Goal: Task Accomplishment & Management: Manage account settings

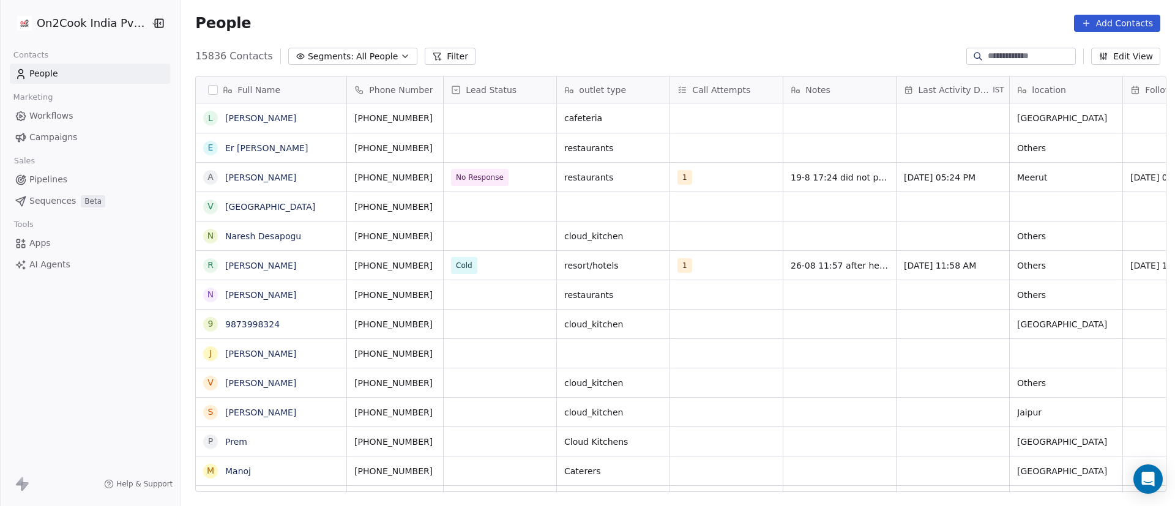
scroll to position [431, 985]
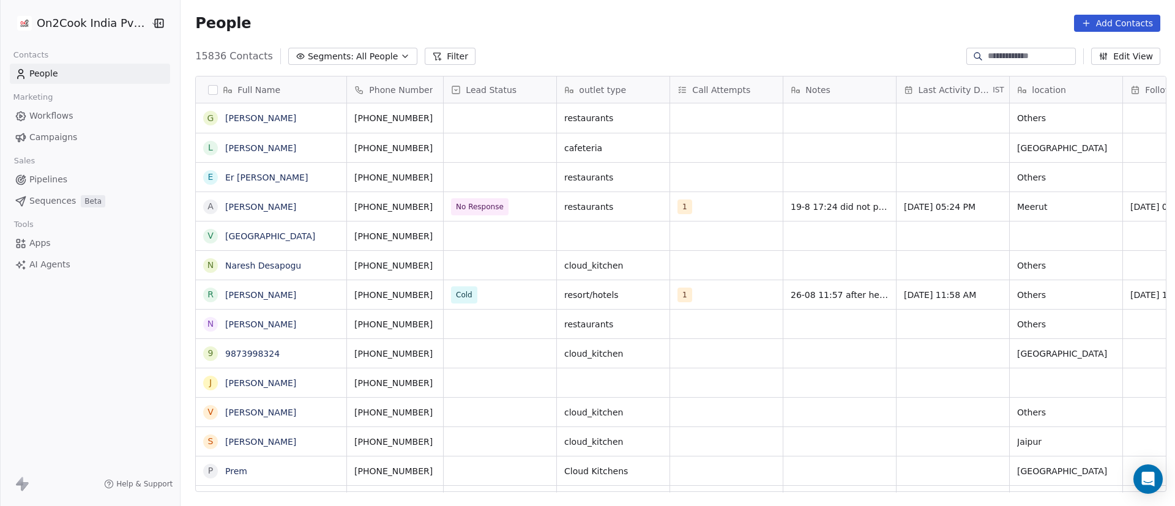
click at [853, 42] on div "People Add Contacts" at bounding box center [677, 23] width 994 height 46
click at [699, 21] on div "People Add Contacts" at bounding box center [677, 23] width 965 height 17
click at [689, 22] on div "People Add Contacts" at bounding box center [677, 23] width 965 height 17
click at [1005, 53] on input at bounding box center [1030, 56] width 86 height 12
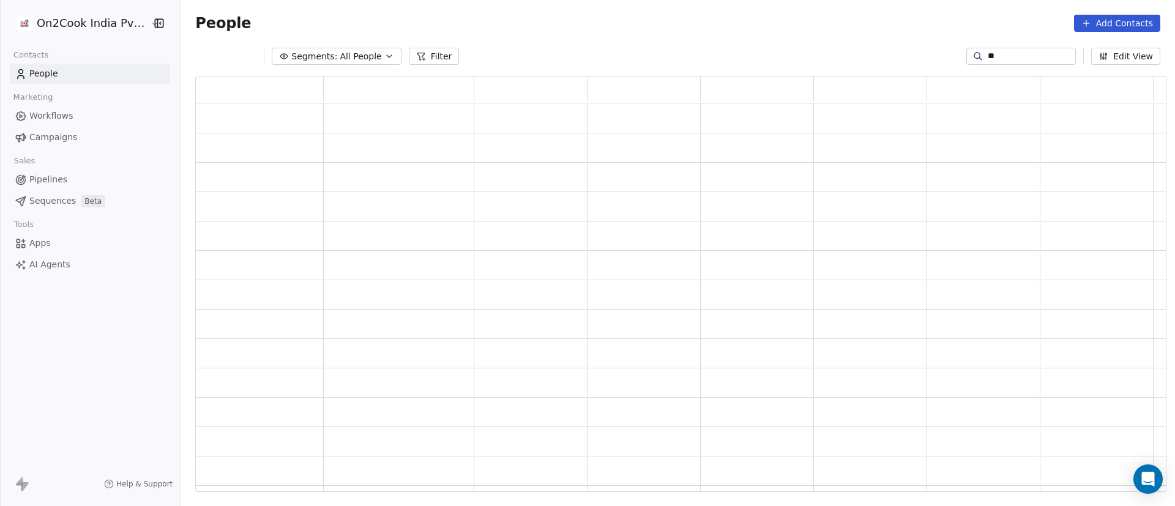
scroll to position [402, 956]
type input "*******"
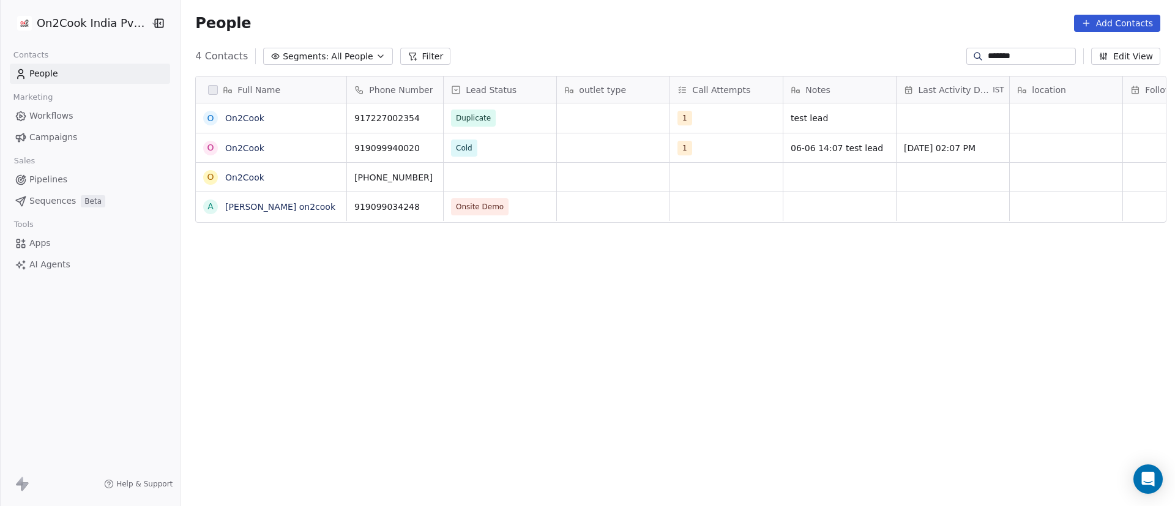
scroll to position [431, 985]
drag, startPoint x: 1022, startPoint y: 64, endPoint x: 846, endPoint y: 61, distance: 176.2
click at [846, 61] on div "4 Contacts Segments: All People Filter ******* Edit View" at bounding box center [677, 56] width 994 height 20
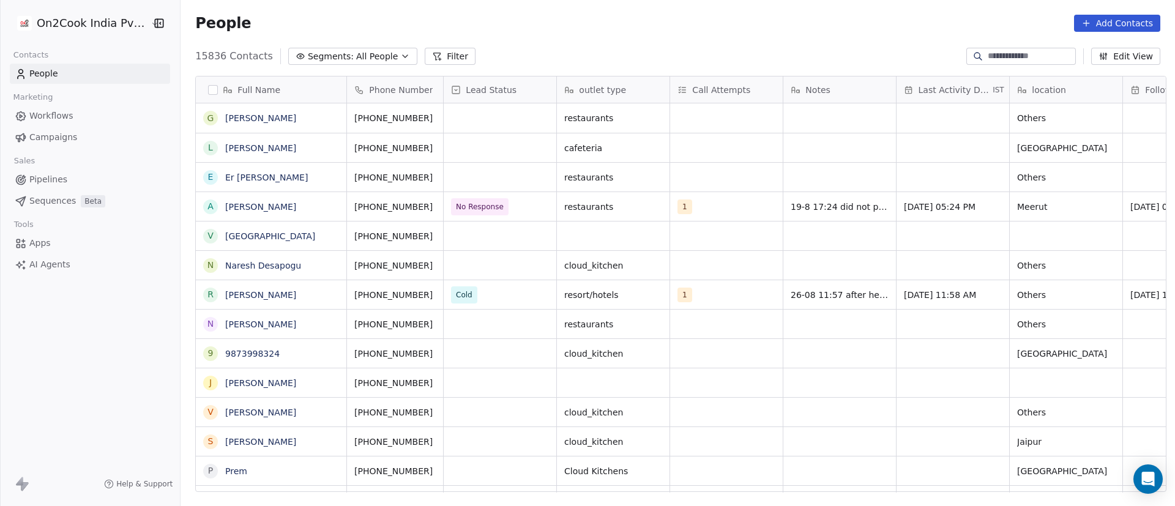
click at [432, 54] on icon at bounding box center [437, 56] width 10 height 10
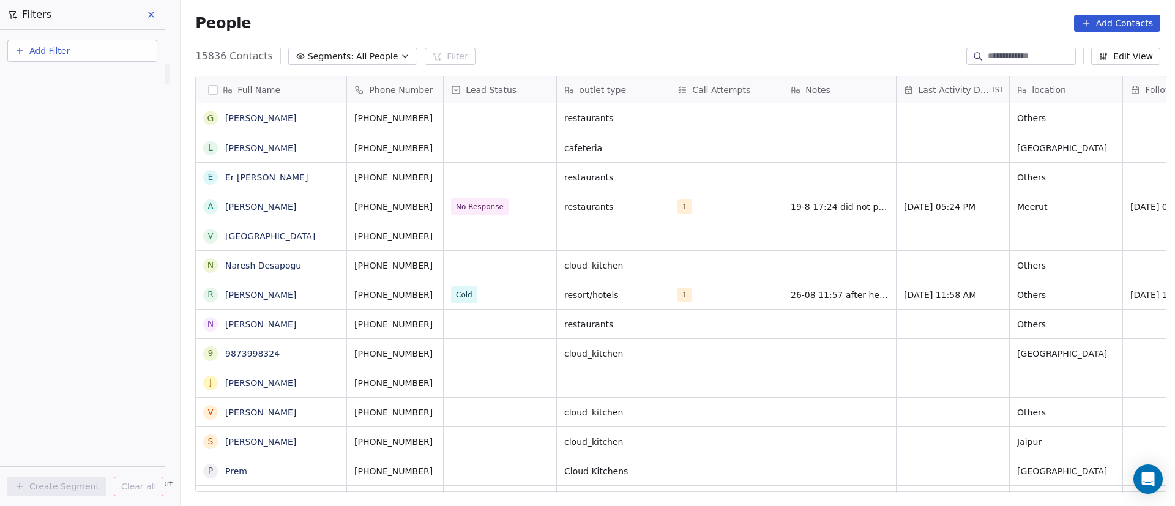
click at [87, 47] on button "Add Filter" at bounding box center [82, 51] width 150 height 22
click at [98, 81] on div "Contact properties" at bounding box center [82, 79] width 124 height 13
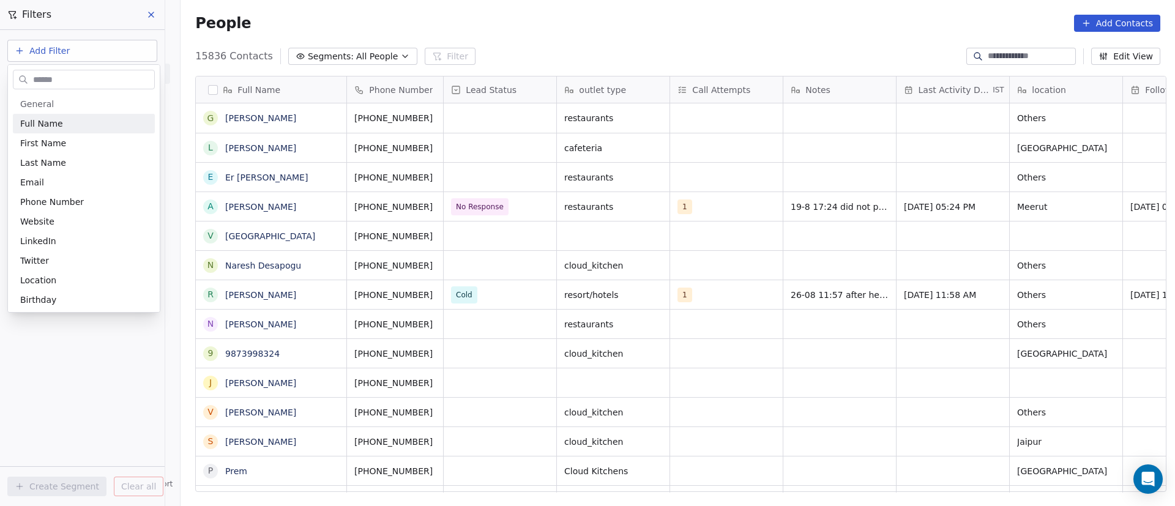
click at [97, 81] on input "text" at bounding box center [93, 80] width 124 height 18
type input "***"
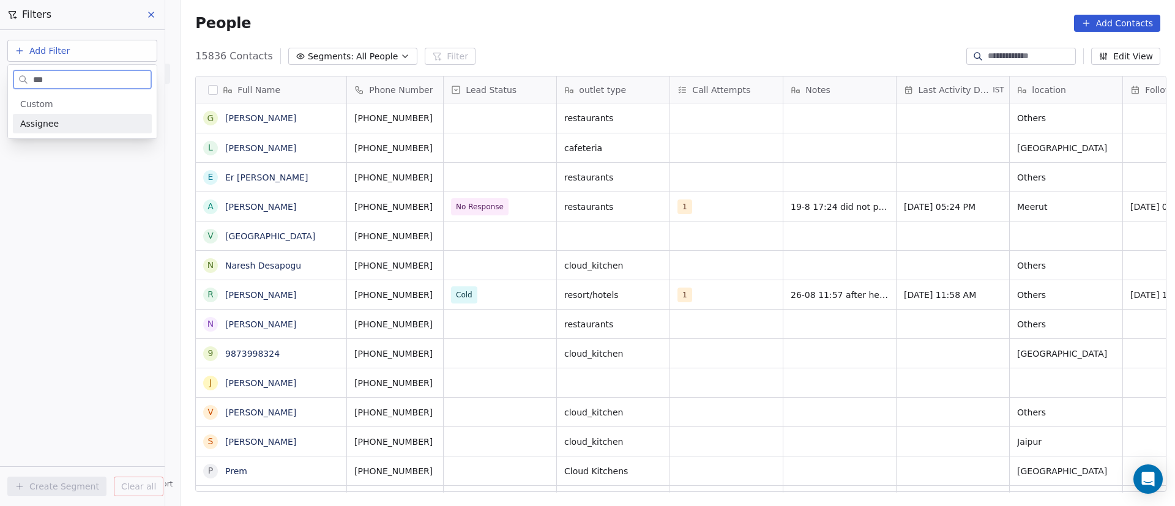
click at [93, 123] on div "Assignee" at bounding box center [82, 123] width 124 height 12
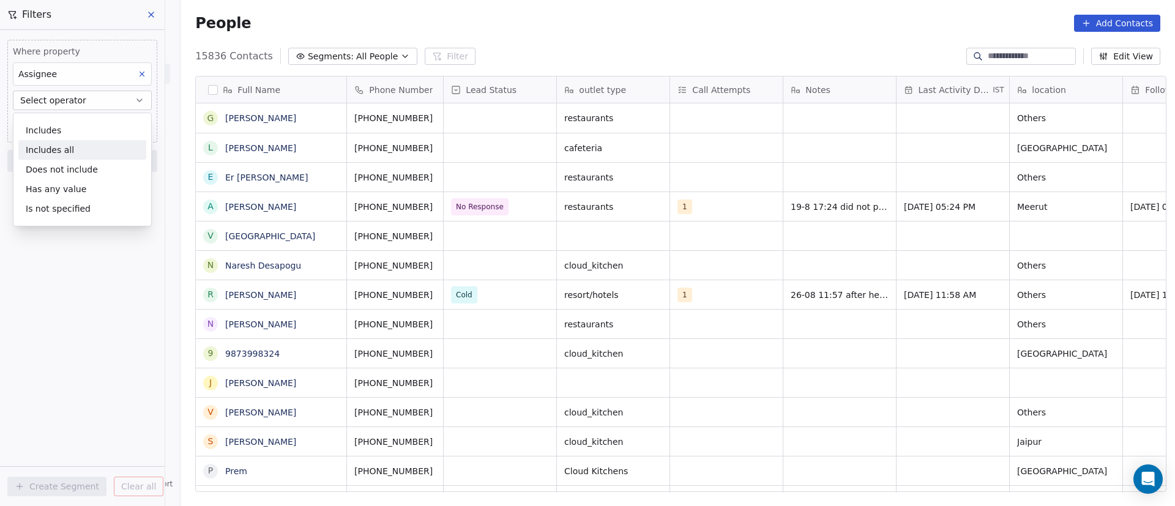
click at [98, 149] on div "Includes all" at bounding box center [82, 150] width 128 height 20
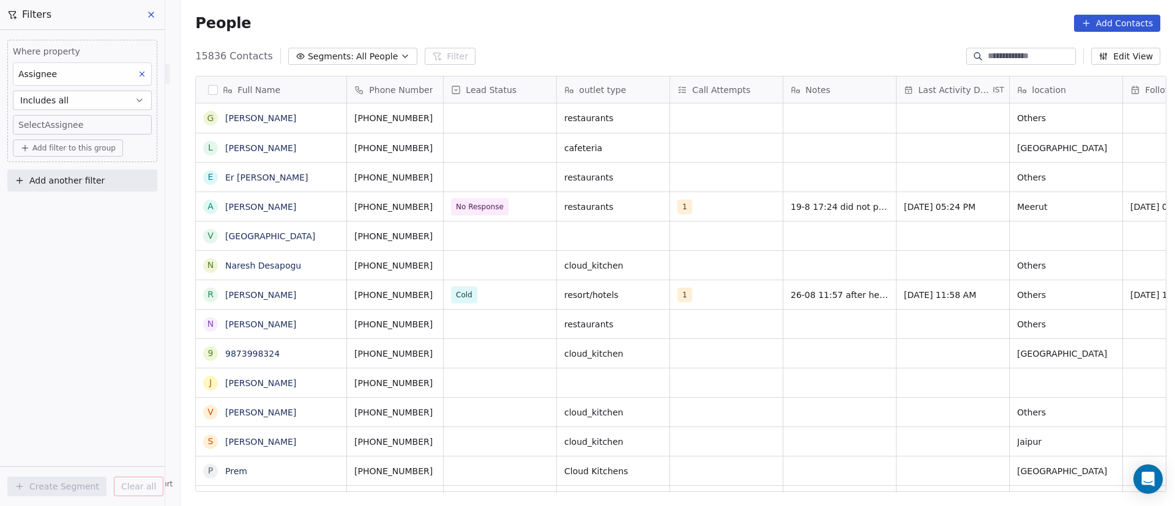
click at [102, 125] on body "On2Cook India Pvt. Ltd. Contacts People Marketing Workflows Campaigns Sales Pip…" at bounding box center [587, 253] width 1175 height 506
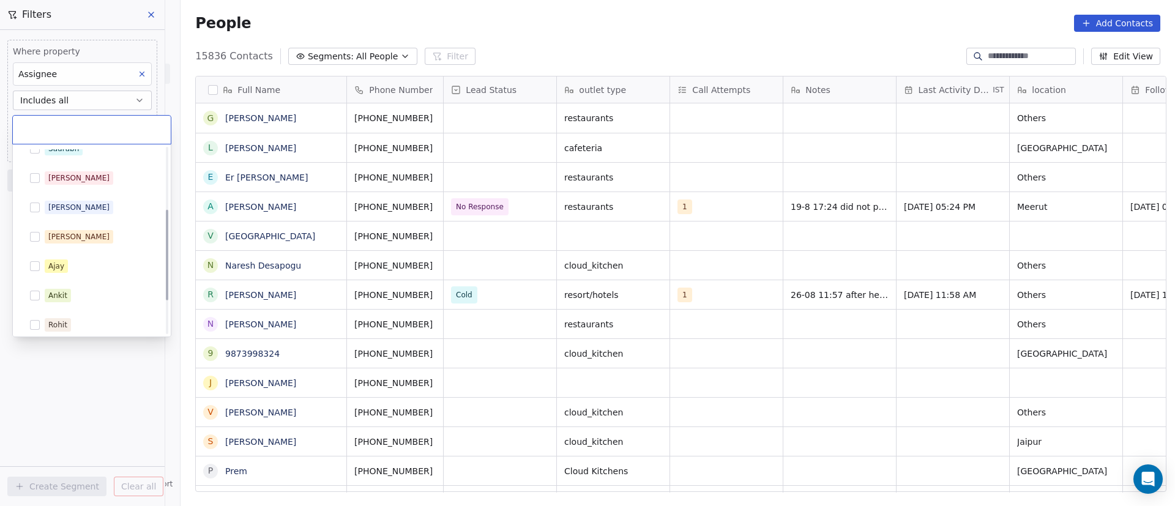
scroll to position [195, 0]
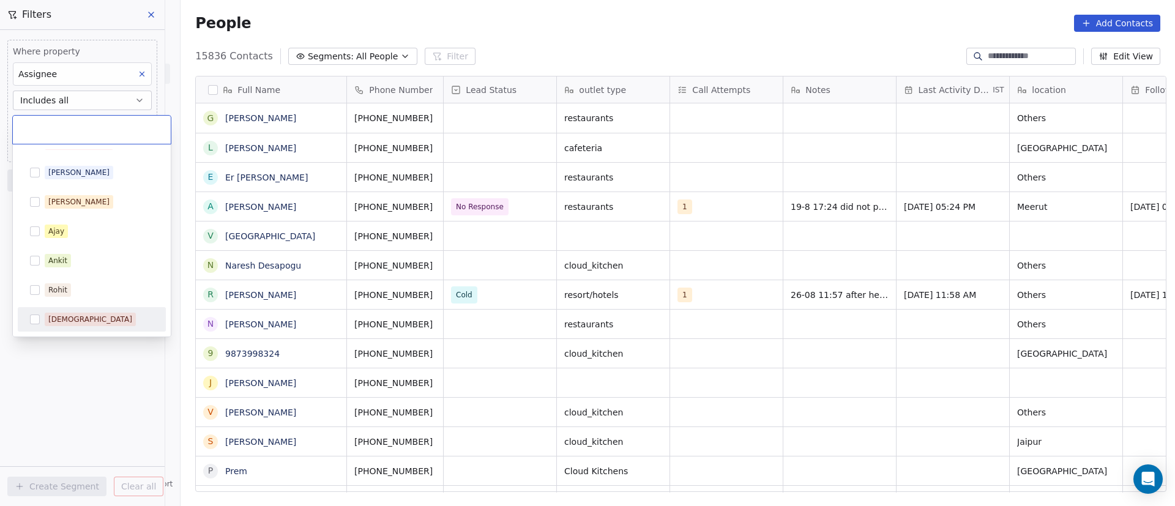
click at [37, 322] on button "Suggestions" at bounding box center [35, 319] width 10 height 10
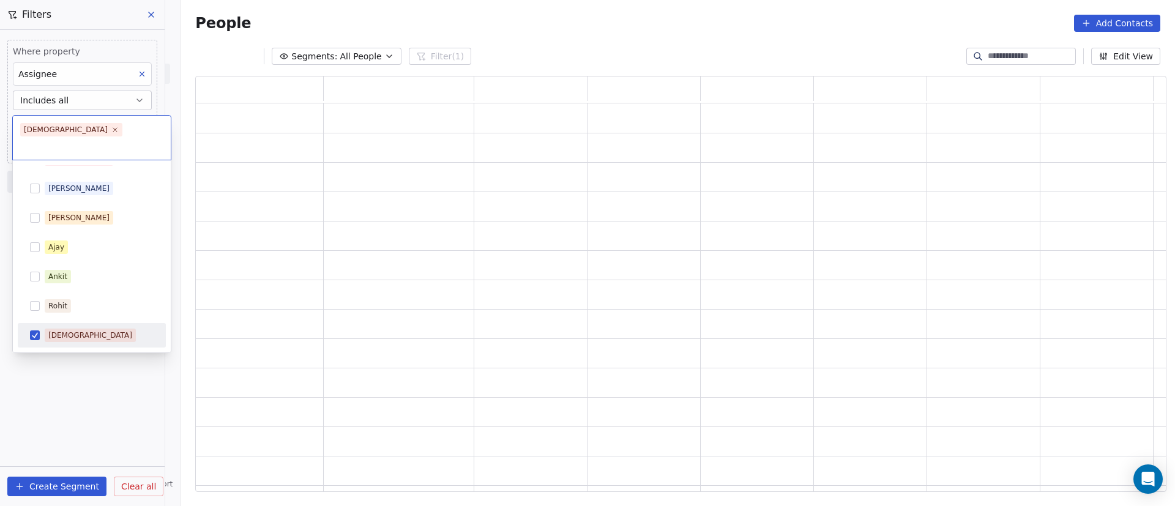
click at [56, 356] on html "On2Cook India Pvt. Ltd. Contacts People Marketing Workflows Campaigns Sales Pip…" at bounding box center [587, 253] width 1175 height 506
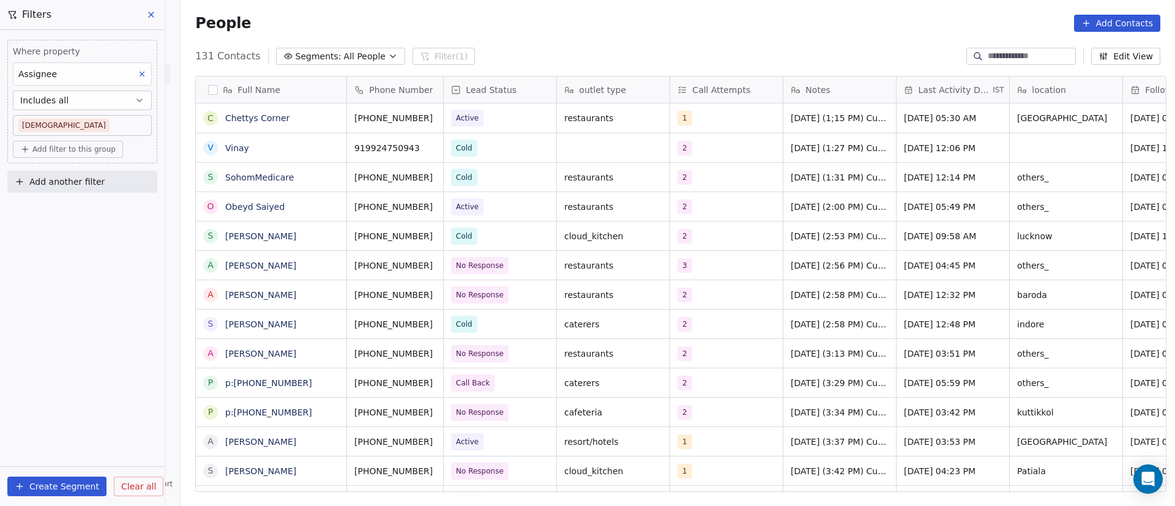
scroll to position [431, 985]
click at [992, 54] on input at bounding box center [1030, 56] width 86 height 12
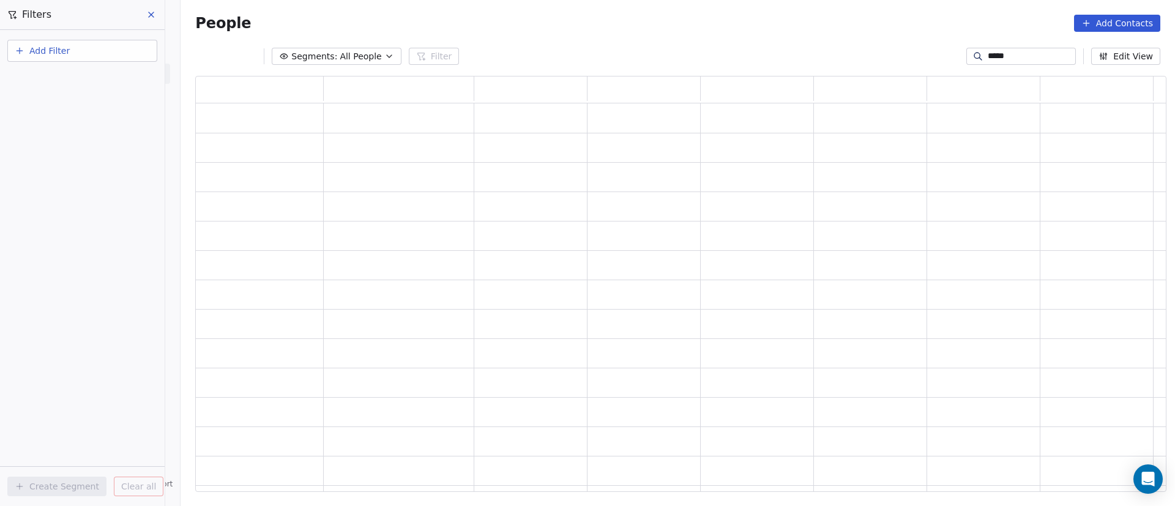
scroll to position [402, 956]
type input "*"
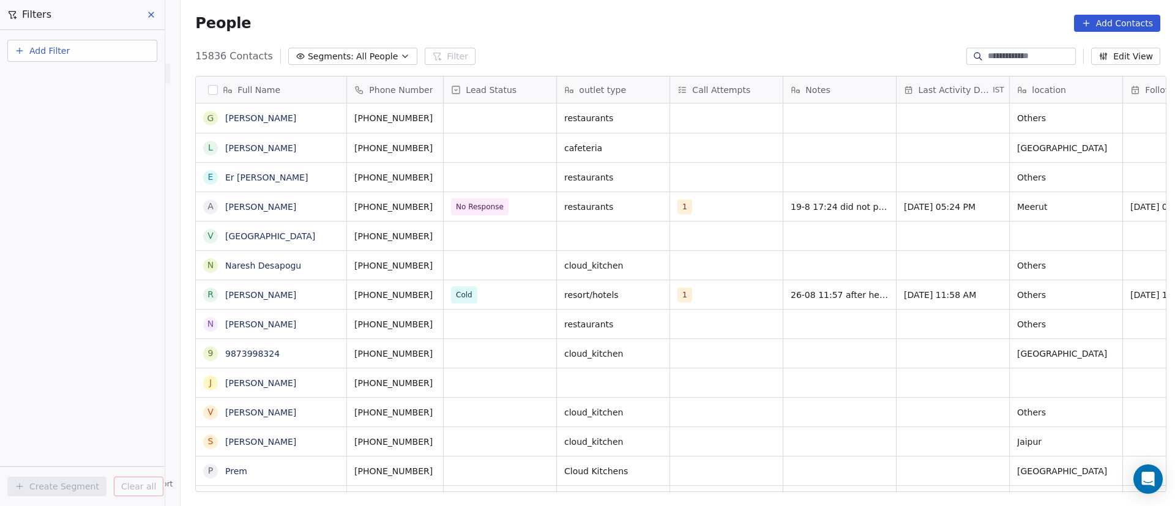
scroll to position [431, 985]
click at [577, 48] on div "15836 Contacts Segments: All People Filter Edit View" at bounding box center [677, 56] width 994 height 20
click at [108, 51] on button "Add Filter" at bounding box center [82, 51] width 150 height 22
click at [119, 83] on div "Contact properties" at bounding box center [82, 79] width 124 height 13
type input "***"
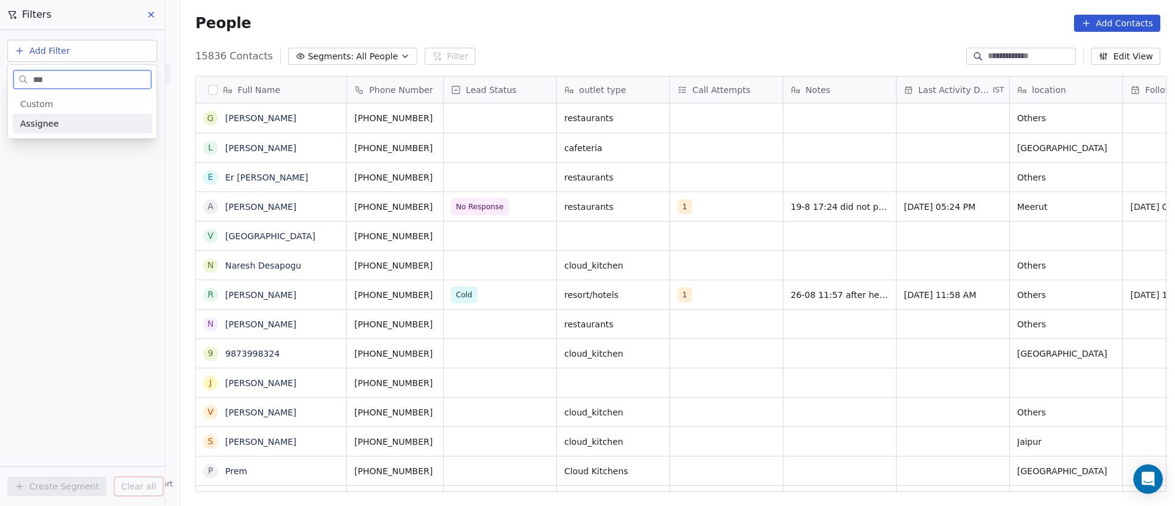
click at [91, 124] on div "Assignee" at bounding box center [82, 123] width 124 height 12
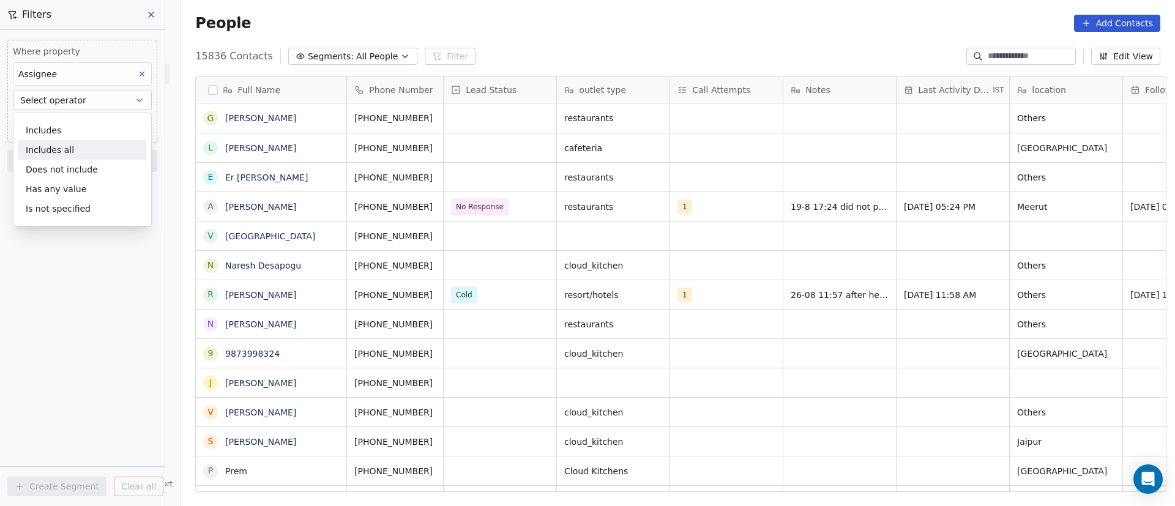
click at [101, 151] on div "Includes all" at bounding box center [82, 150] width 128 height 20
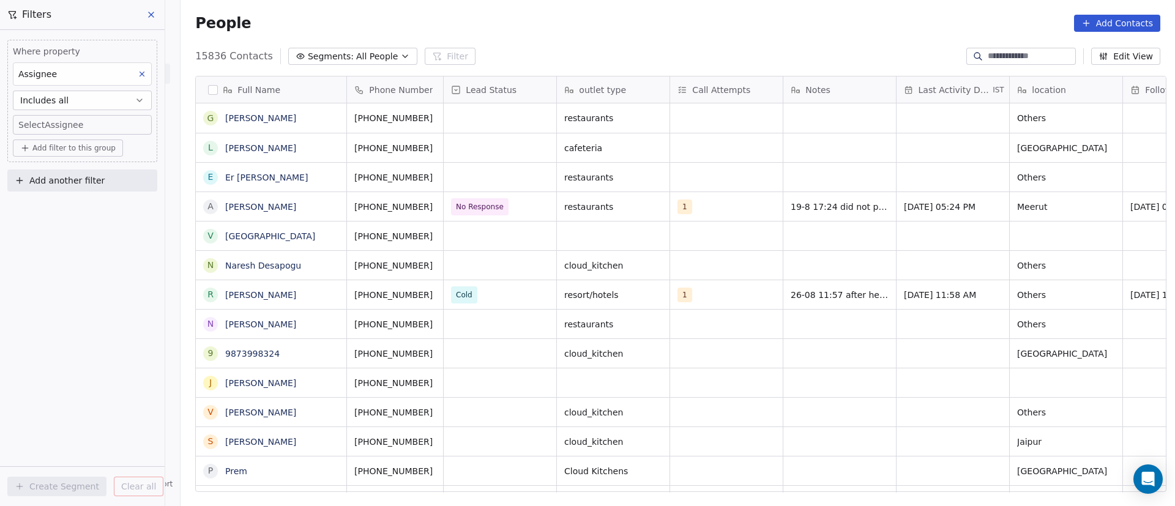
click at [103, 128] on body "On2Cook India Pvt. Ltd. Contacts People Marketing Workflows Campaigns Sales Pip…" at bounding box center [587, 253] width 1175 height 506
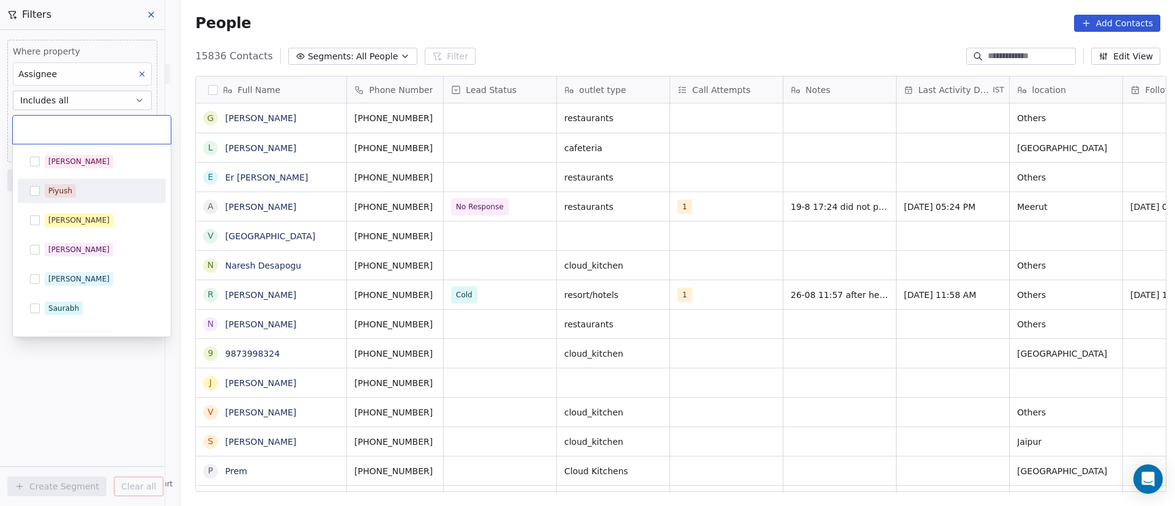
scroll to position [195, 0]
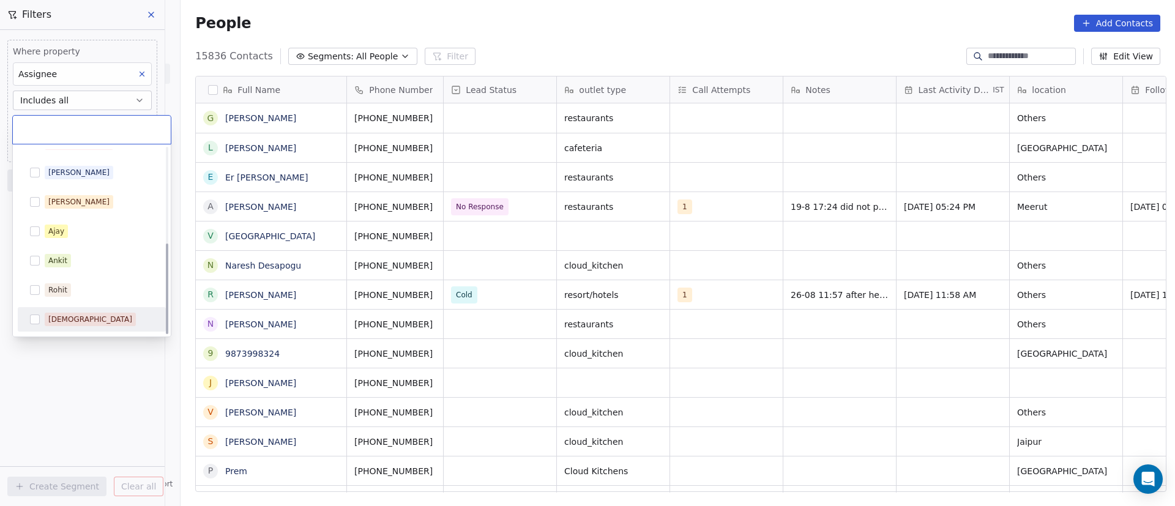
click at [61, 313] on div "[DEMOGRAPHIC_DATA]" at bounding box center [92, 320] width 138 height 20
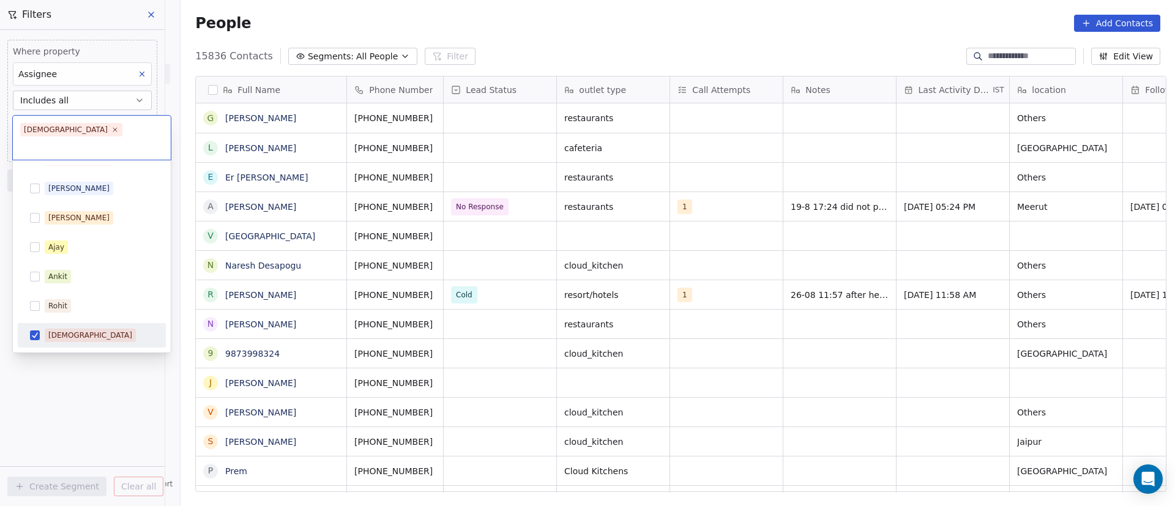
click at [67, 387] on html "On2Cook India Pvt. Ltd. Contacts People Marketing Workflows Campaigns Sales Pip…" at bounding box center [587, 253] width 1175 height 506
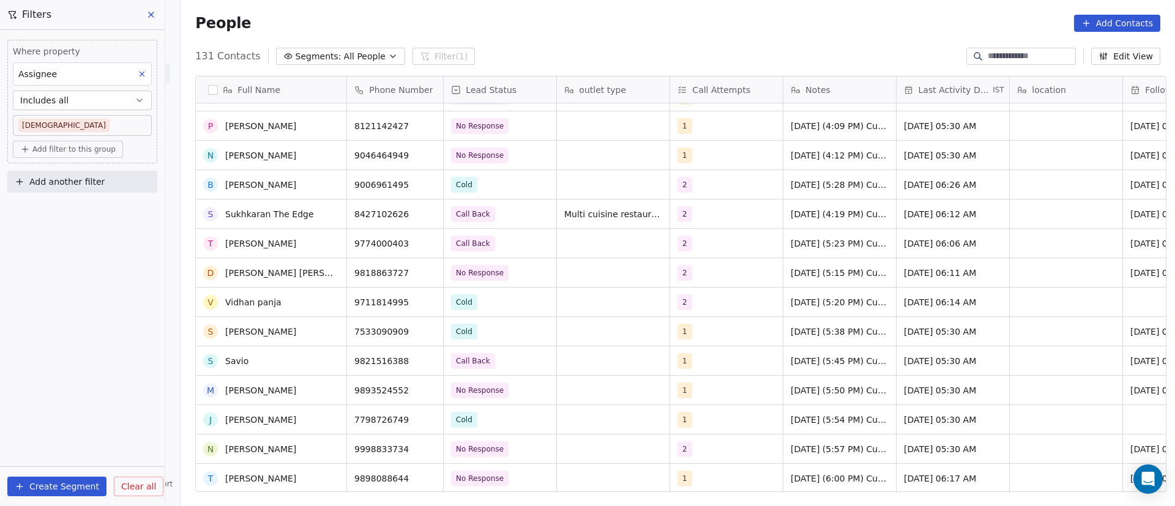
scroll to position [0, 0]
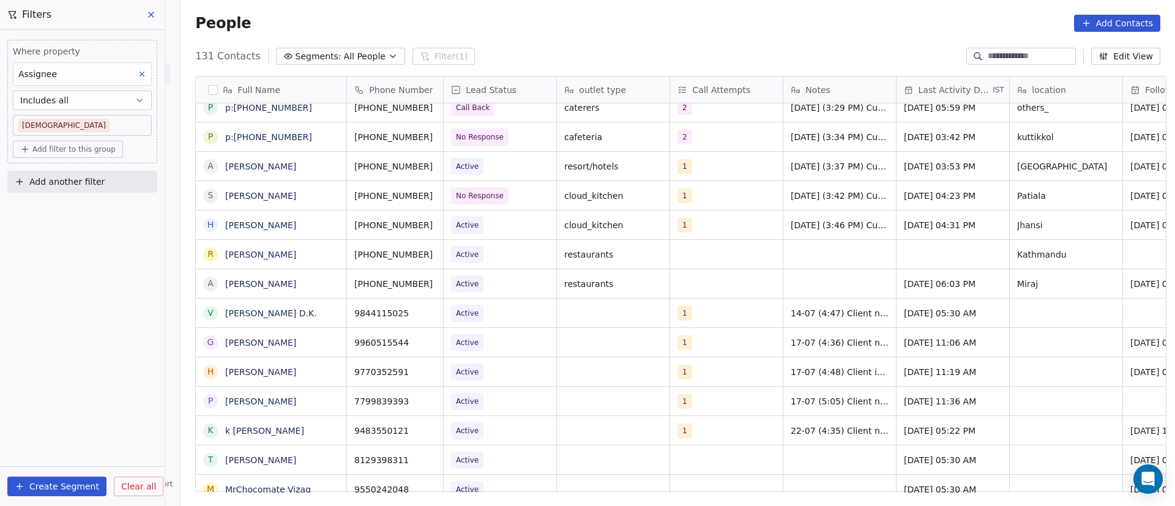
click at [666, 32] on div "People Add Contacts" at bounding box center [677, 23] width 994 height 46
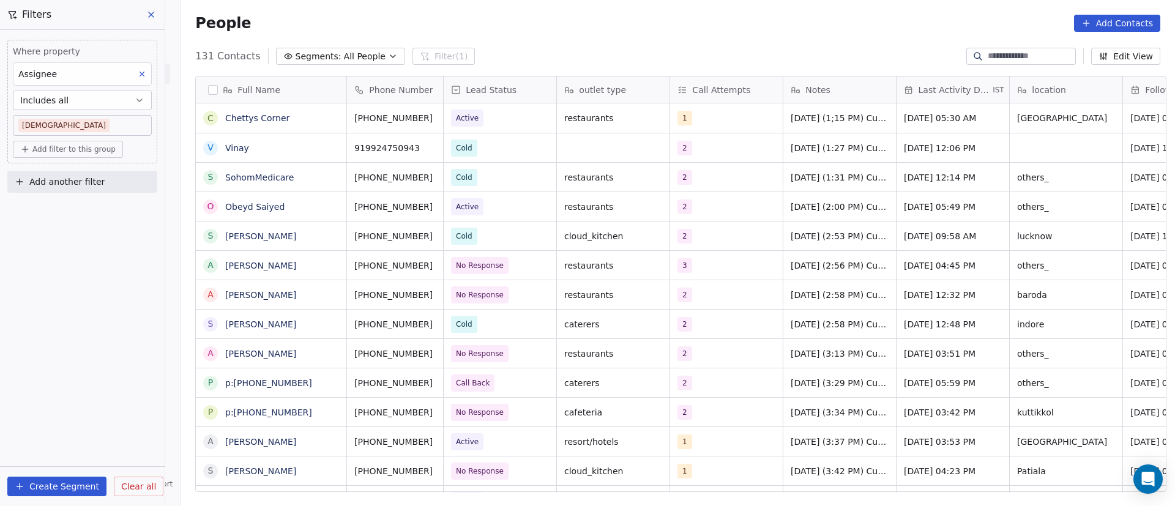
click at [613, 17] on div "People Add Contacts" at bounding box center [677, 23] width 965 height 17
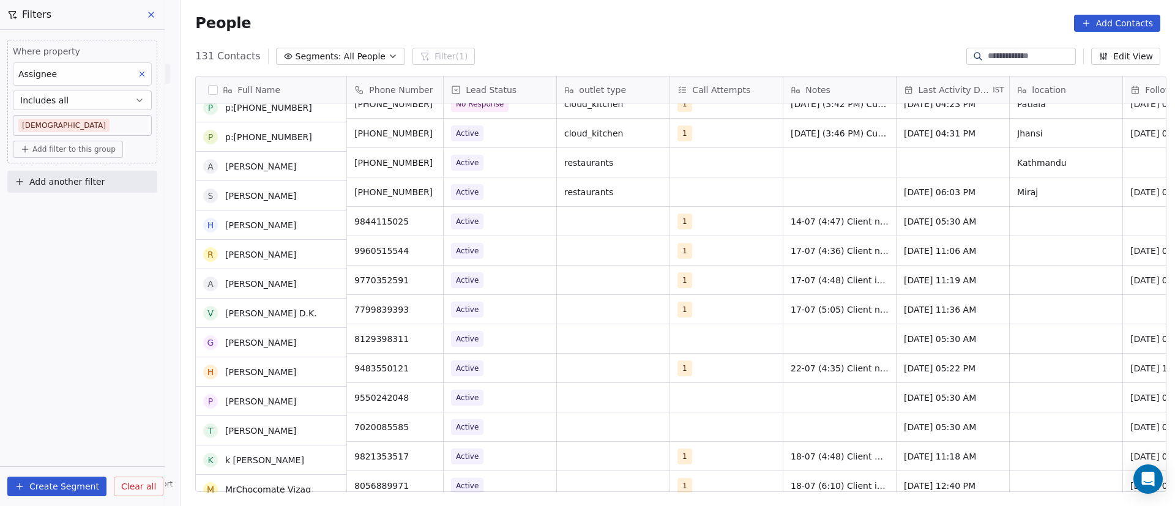
scroll to position [367, 0]
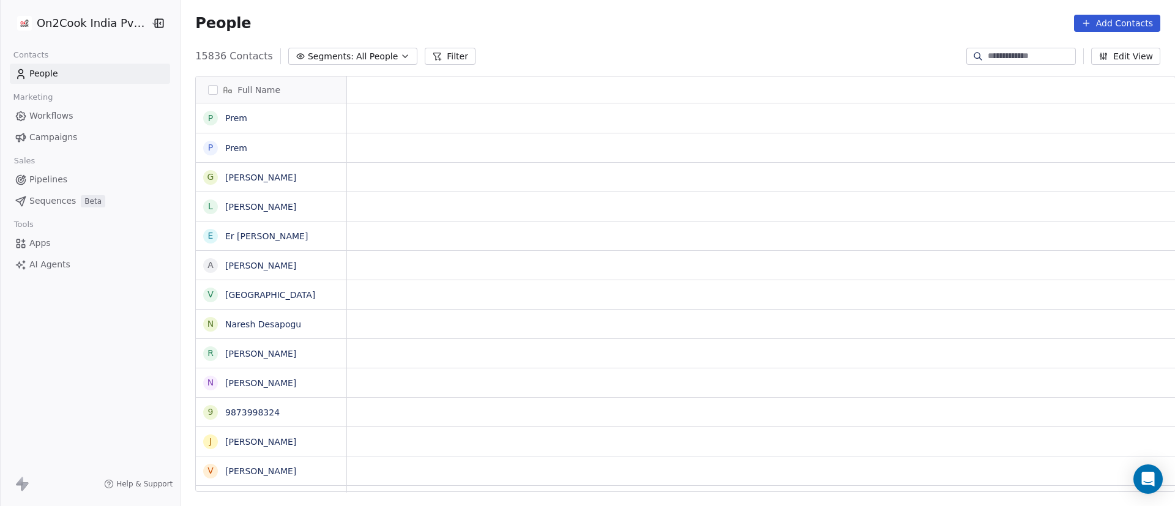
scroll to position [15, 15]
